Goal: Find specific page/section: Find specific page/section

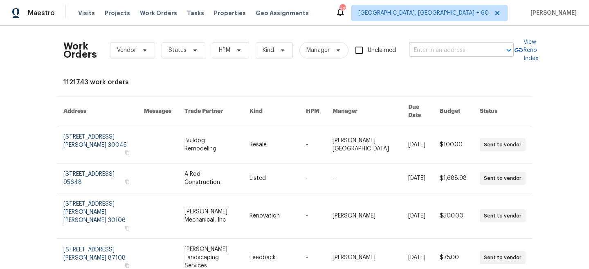
click at [461, 50] on input "text" at bounding box center [450, 50] width 82 height 13
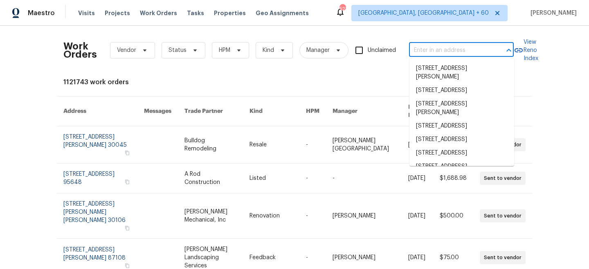
paste input "[STREET_ADDRESS][PERSON_NAME]"
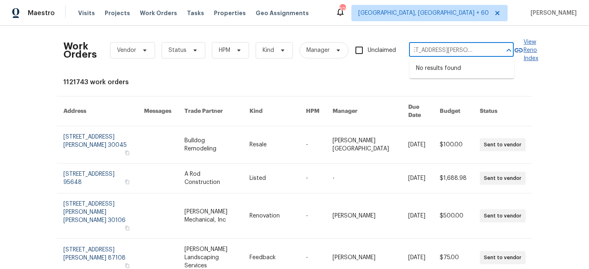
drag, startPoint x: 421, startPoint y: 50, endPoint x: 529, endPoint y: 49, distance: 107.6
click at [526, 50] on div "Work Orders Vendor Status HPM Kind Manager Unclaimed [STREET_ADDRESS][PERSON_NA…" at bounding box center [294, 50] width 462 height 36
type input "1227 [PERSON_NAME]"
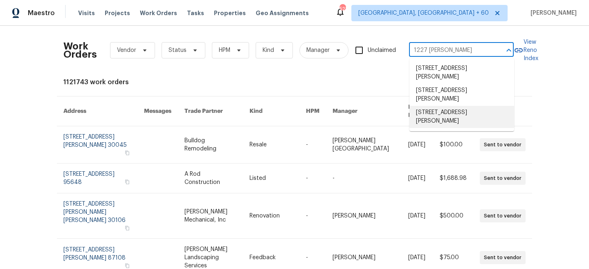
click at [473, 116] on li "[STREET_ADDRESS][PERSON_NAME]" at bounding box center [462, 117] width 105 height 22
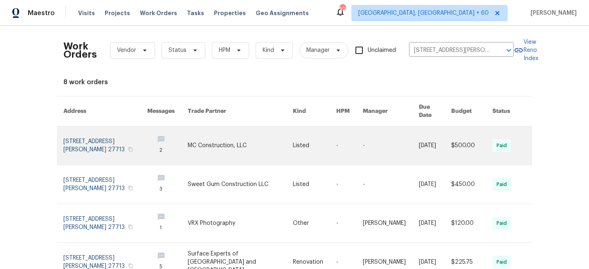
click at [270, 142] on link at bounding box center [240, 145] width 105 height 38
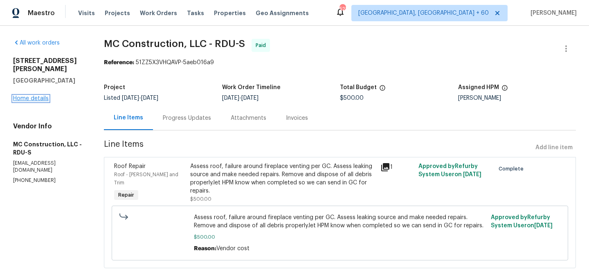
click at [30, 96] on link "Home details" at bounding box center [31, 99] width 36 height 6
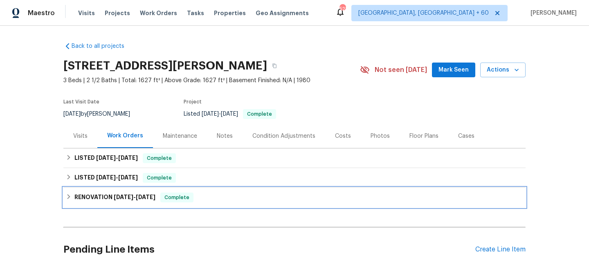
click at [128, 199] on span "[DATE]" at bounding box center [124, 197] width 20 height 6
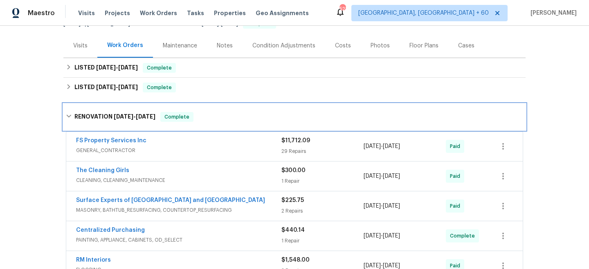
scroll to position [129, 0]
